Goal: Information Seeking & Learning: Learn about a topic

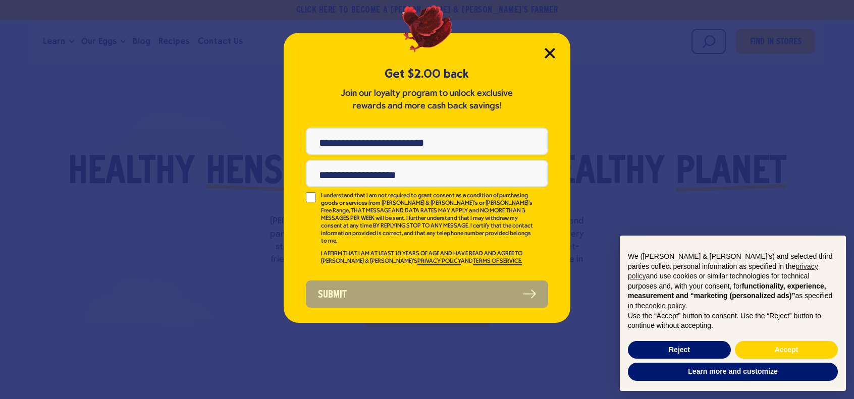
click at [552, 49] on icon "Close Modal" at bounding box center [550, 53] width 11 height 11
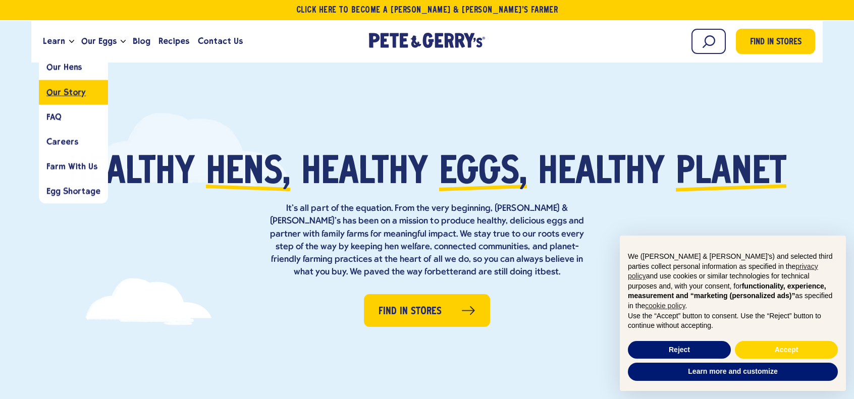
click at [57, 93] on span "Our Story" at bounding box center [65, 92] width 39 height 10
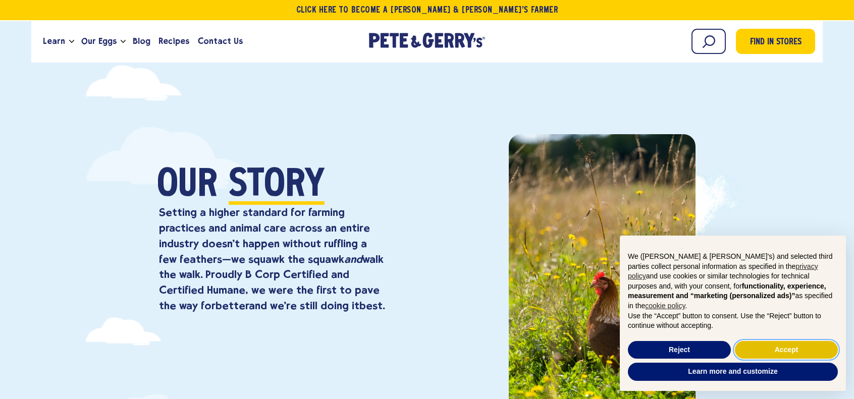
click at [770, 350] on button "Accept" at bounding box center [786, 350] width 103 height 18
